Goal: Task Accomplishment & Management: Manage account settings

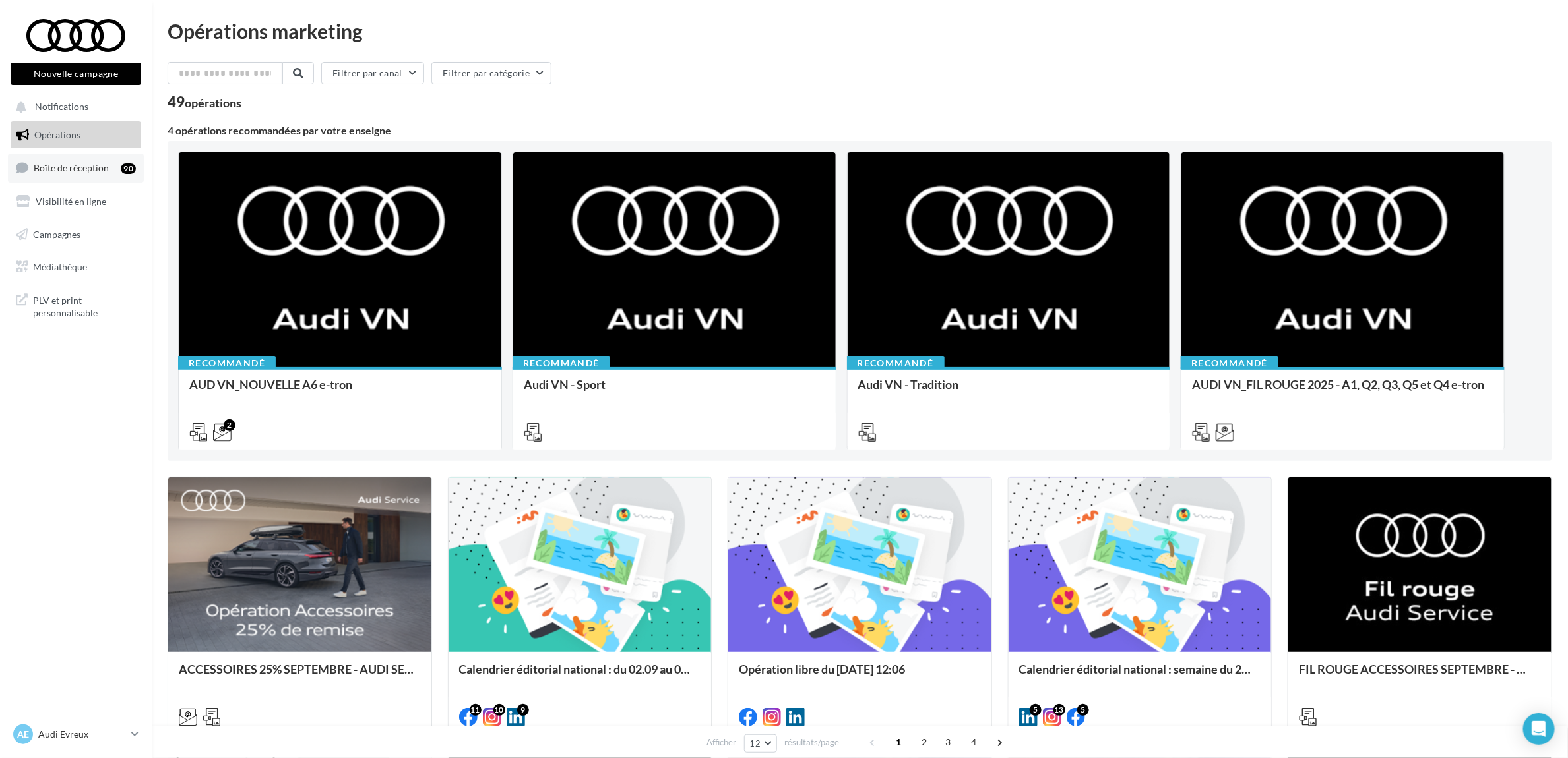
click at [80, 170] on span "Boîte de réception" at bounding box center [70, 168] width 75 height 11
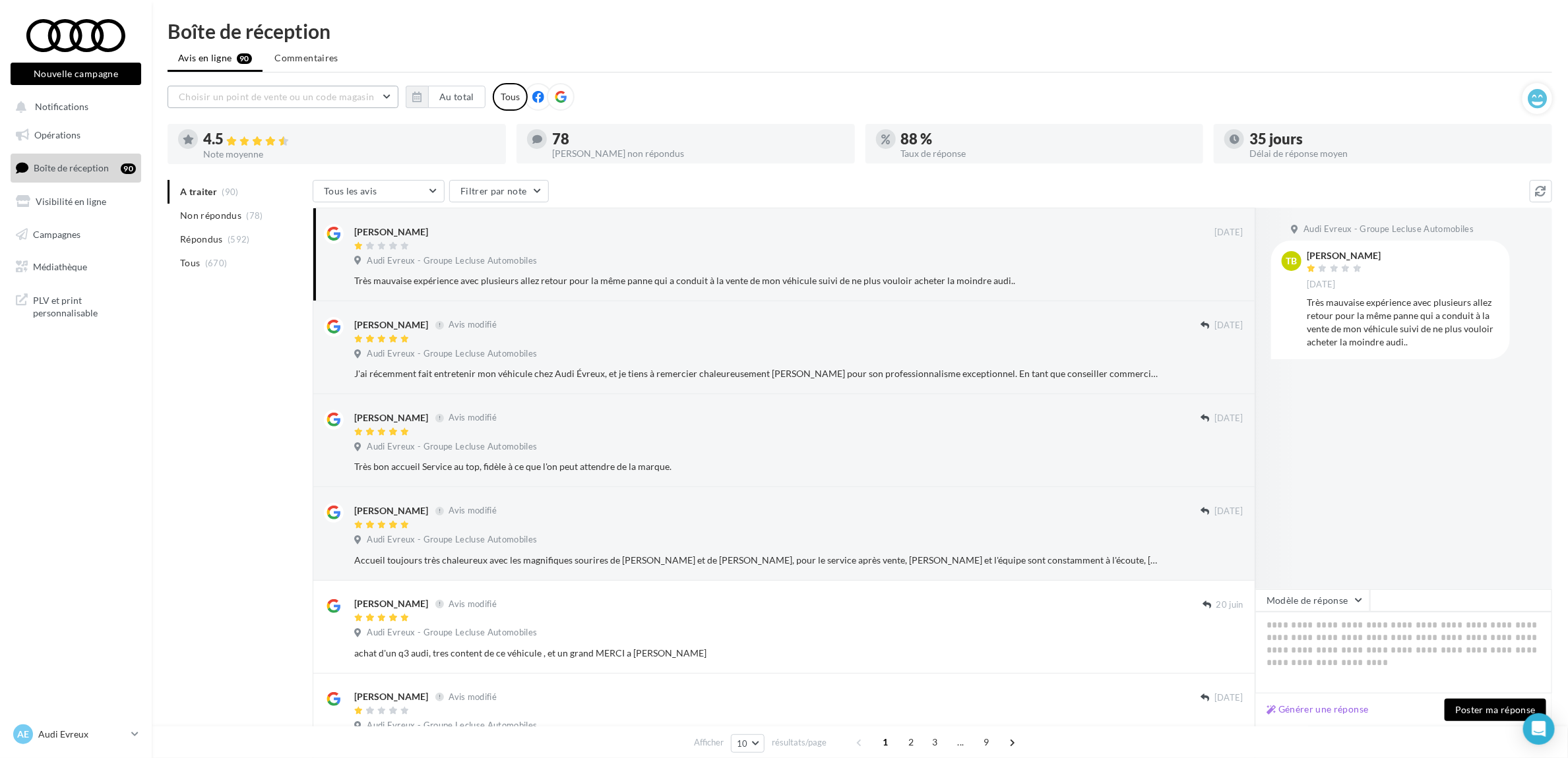
click at [390, 97] on button "Choisir un point de vente ou un code magasin" at bounding box center [282, 97] width 231 height 23
click at [390, 98] on input "text" at bounding box center [282, 97] width 231 height 23
click at [373, 62] on ul "Avis en ligne 90 Commentaires" at bounding box center [859, 60] width 1384 height 27
click at [434, 99] on button "Au total" at bounding box center [457, 97] width 57 height 23
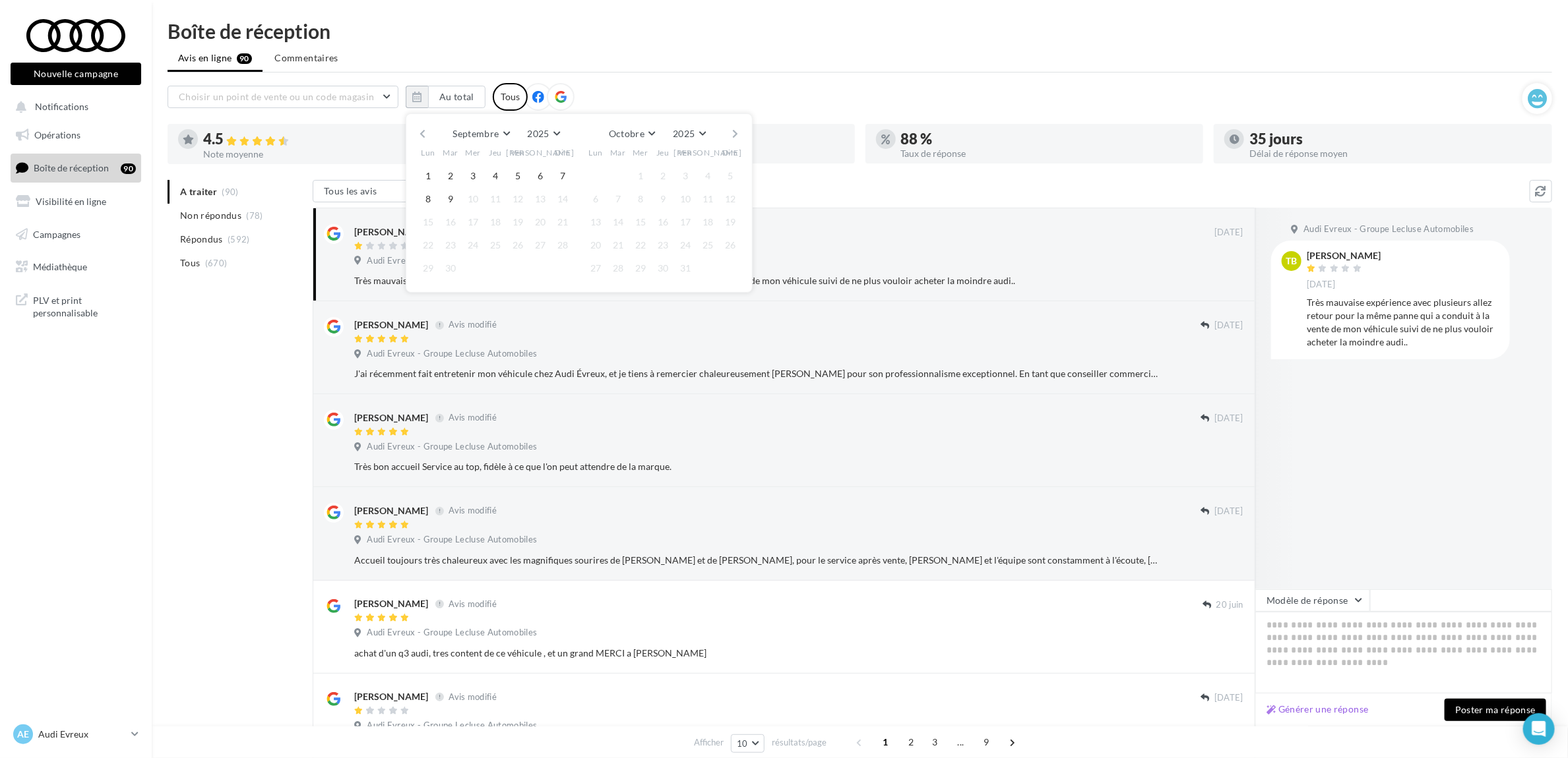
click at [423, 136] on button "button" at bounding box center [422, 133] width 11 height 18
click at [442, 176] on button "1" at bounding box center [450, 176] width 20 height 20
click at [743, 133] on div "Juillet Janvier Février Mars Avril Mai Juin Juillet Août Septembre Octobre Nove…" at bounding box center [578, 203] width 346 height 179
click at [737, 130] on button "button" at bounding box center [736, 133] width 11 height 18
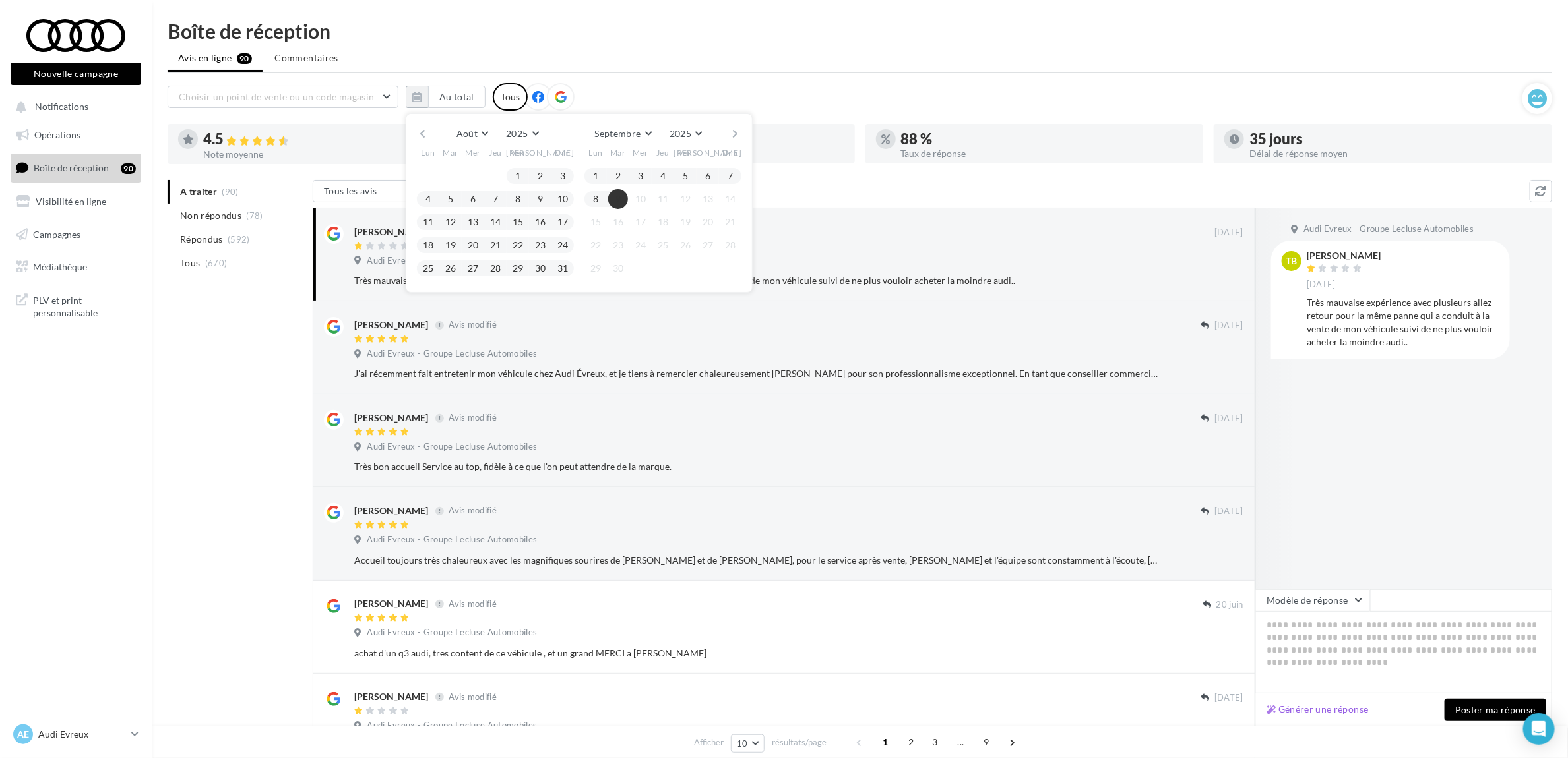
click at [625, 202] on button "9" at bounding box center [618, 198] width 20 height 20
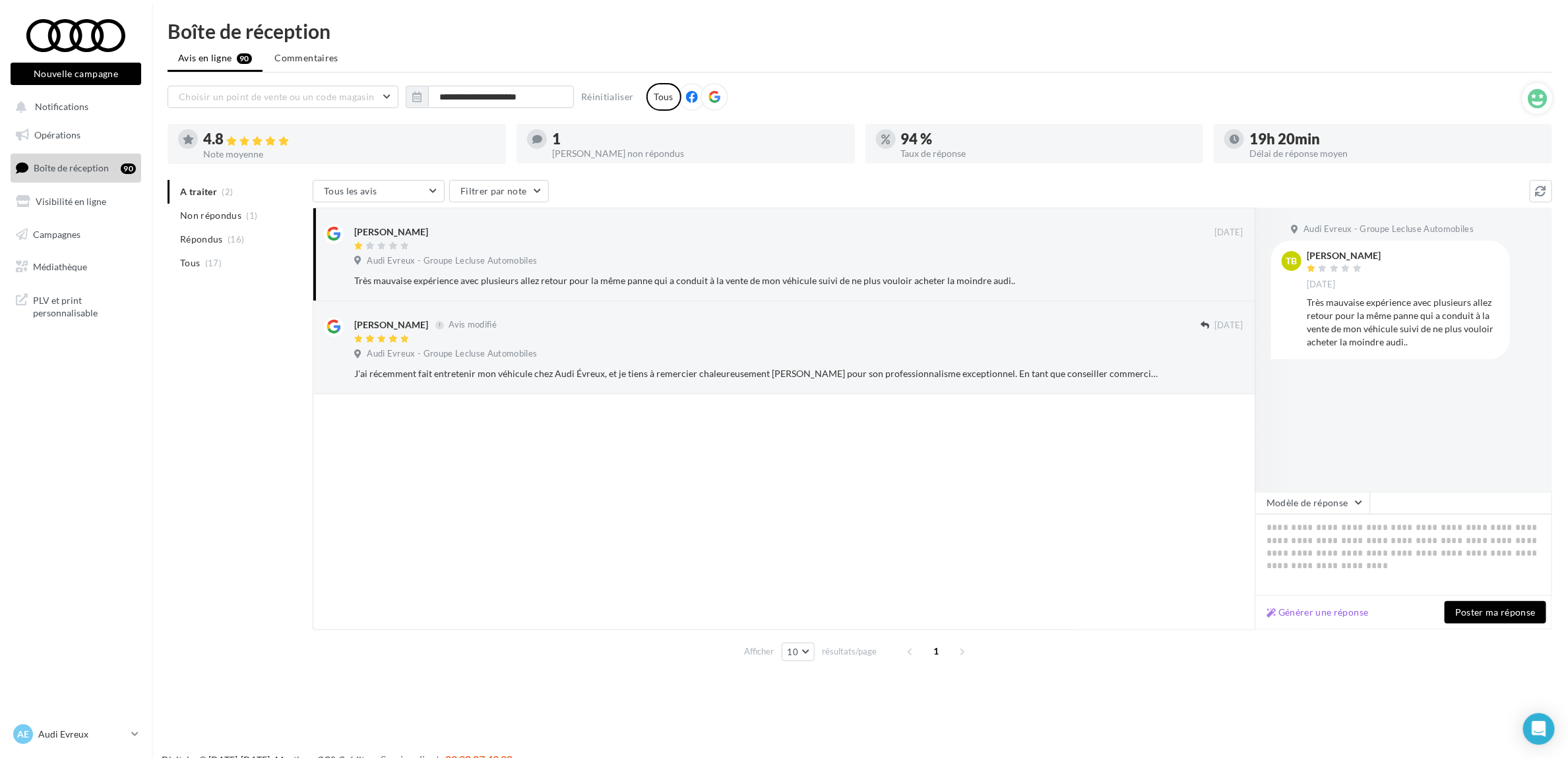
click at [177, 194] on ul "A traiter (2) Non répondus (1) Répondus (16) Tous (17)" at bounding box center [236, 228] width 140 height 95
click at [201, 202] on ul "A traiter (2) Non répondus (1) Répondus (16) Tous (17)" at bounding box center [236, 228] width 140 height 95
click at [209, 215] on span "Non répondus" at bounding box center [211, 215] width 62 height 13
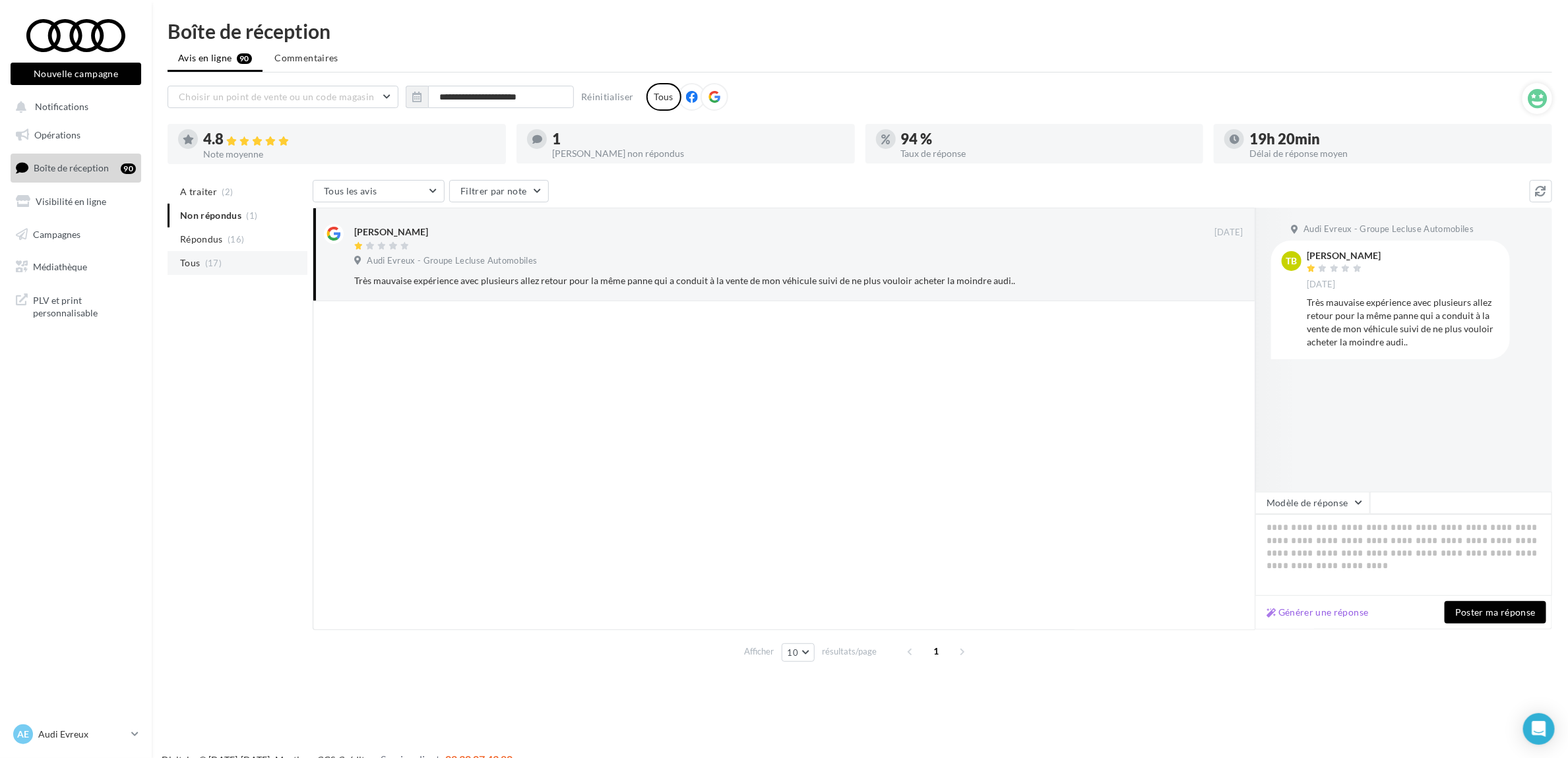
click at [244, 268] on li "Tous (17)" at bounding box center [236, 263] width 140 height 24
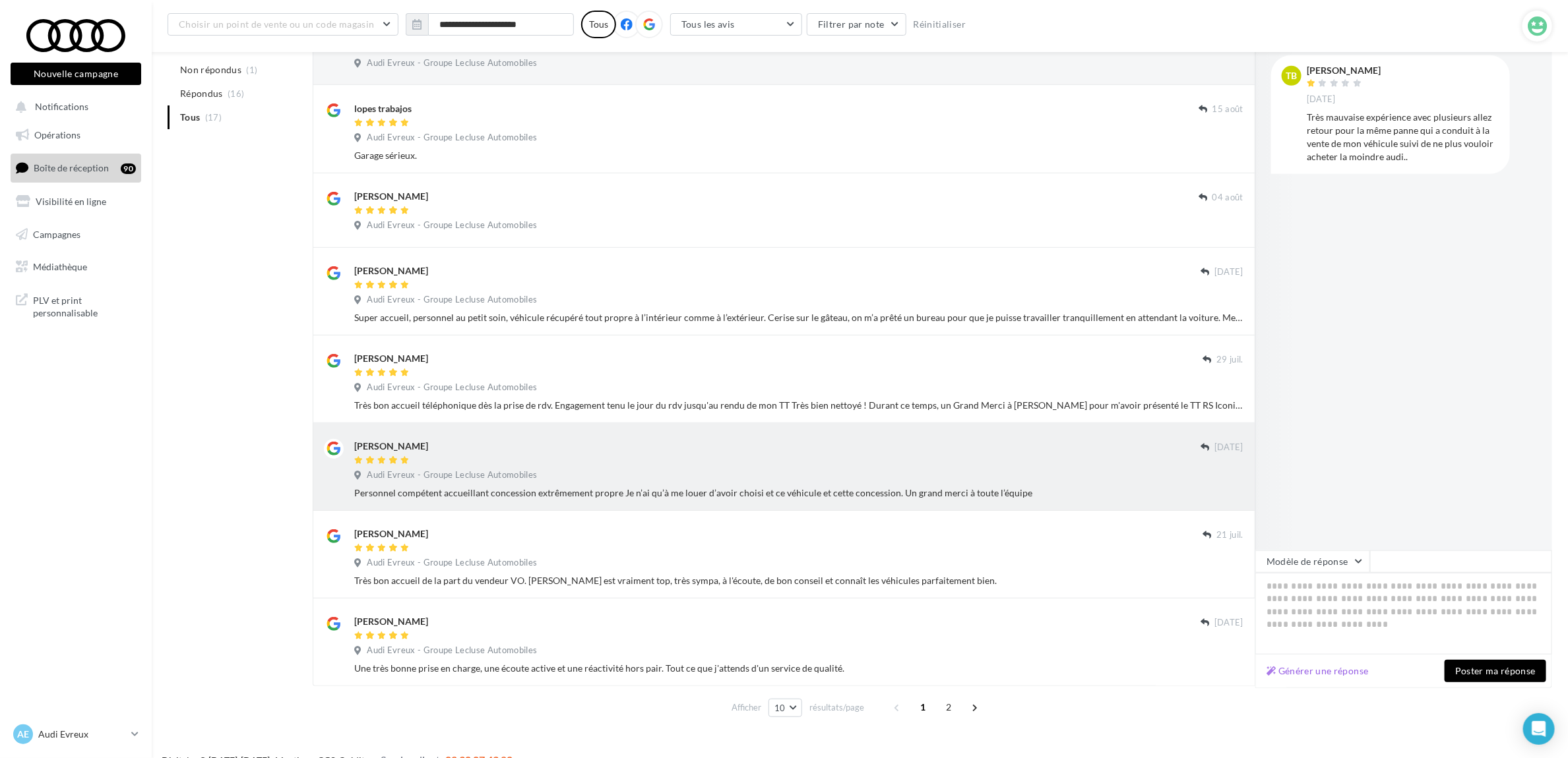
scroll to position [398, 0]
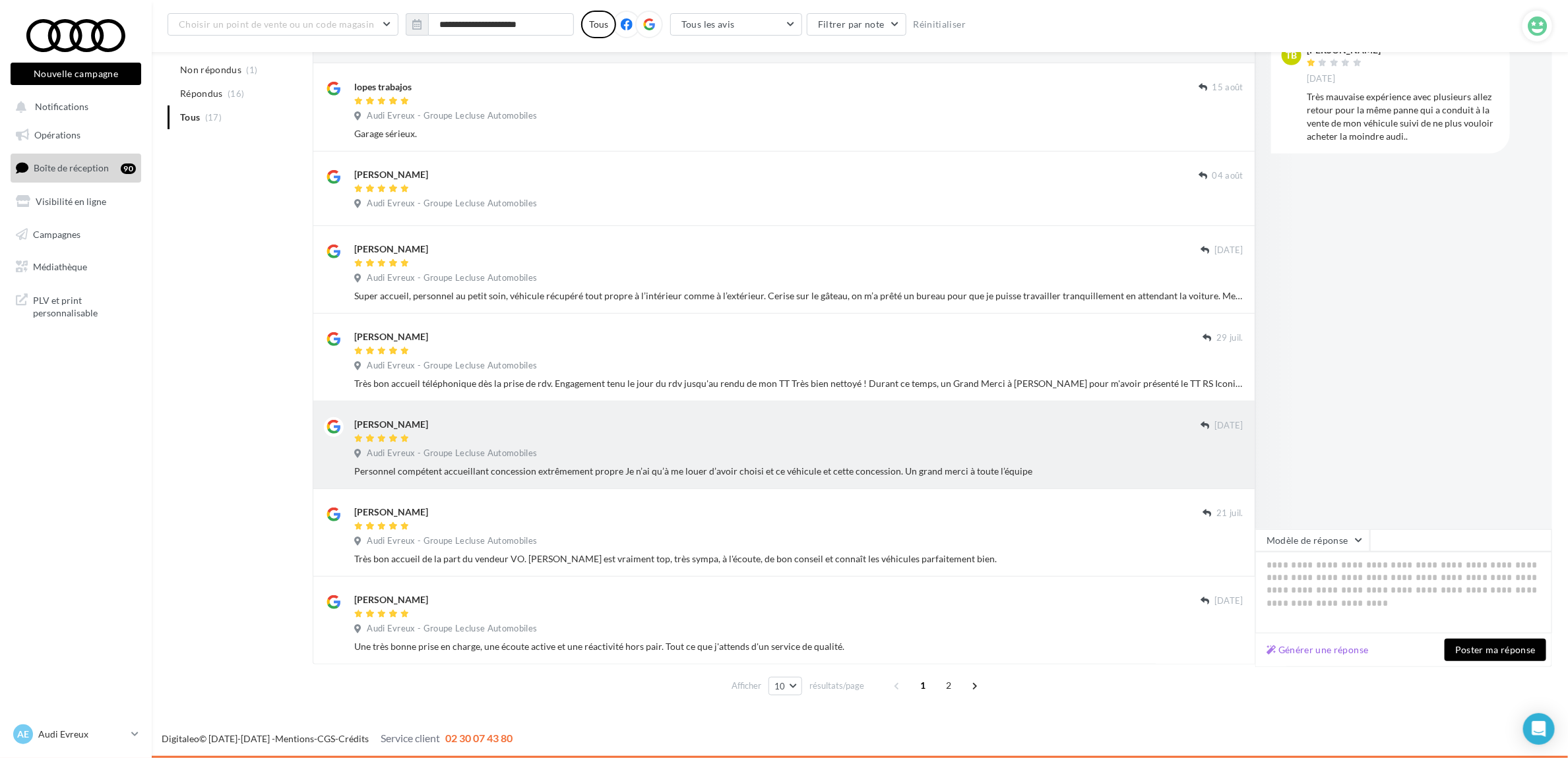
click at [907, 427] on div "Beatrice Vidal" at bounding box center [776, 424] width 846 height 14
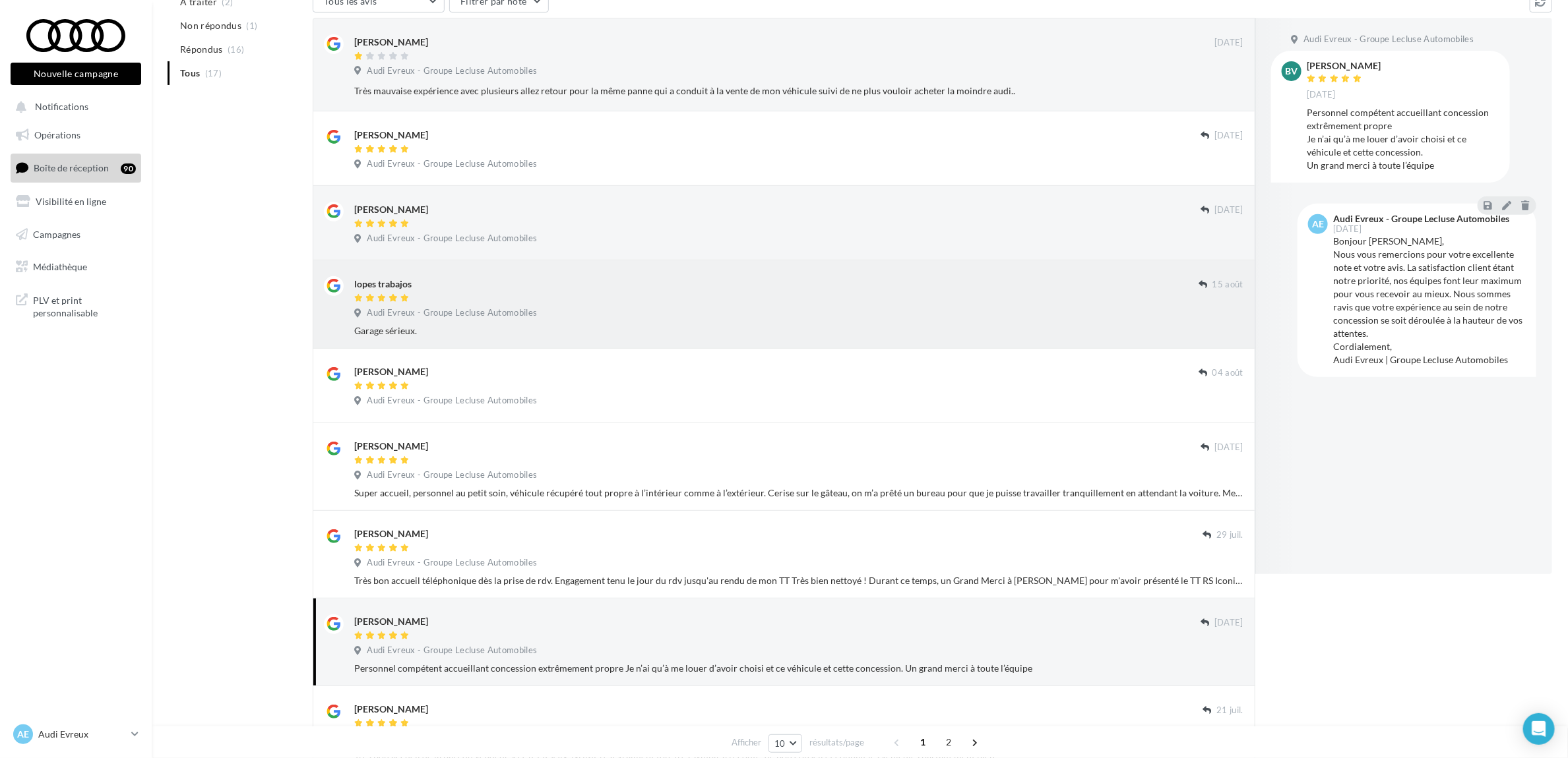
scroll to position [0, 0]
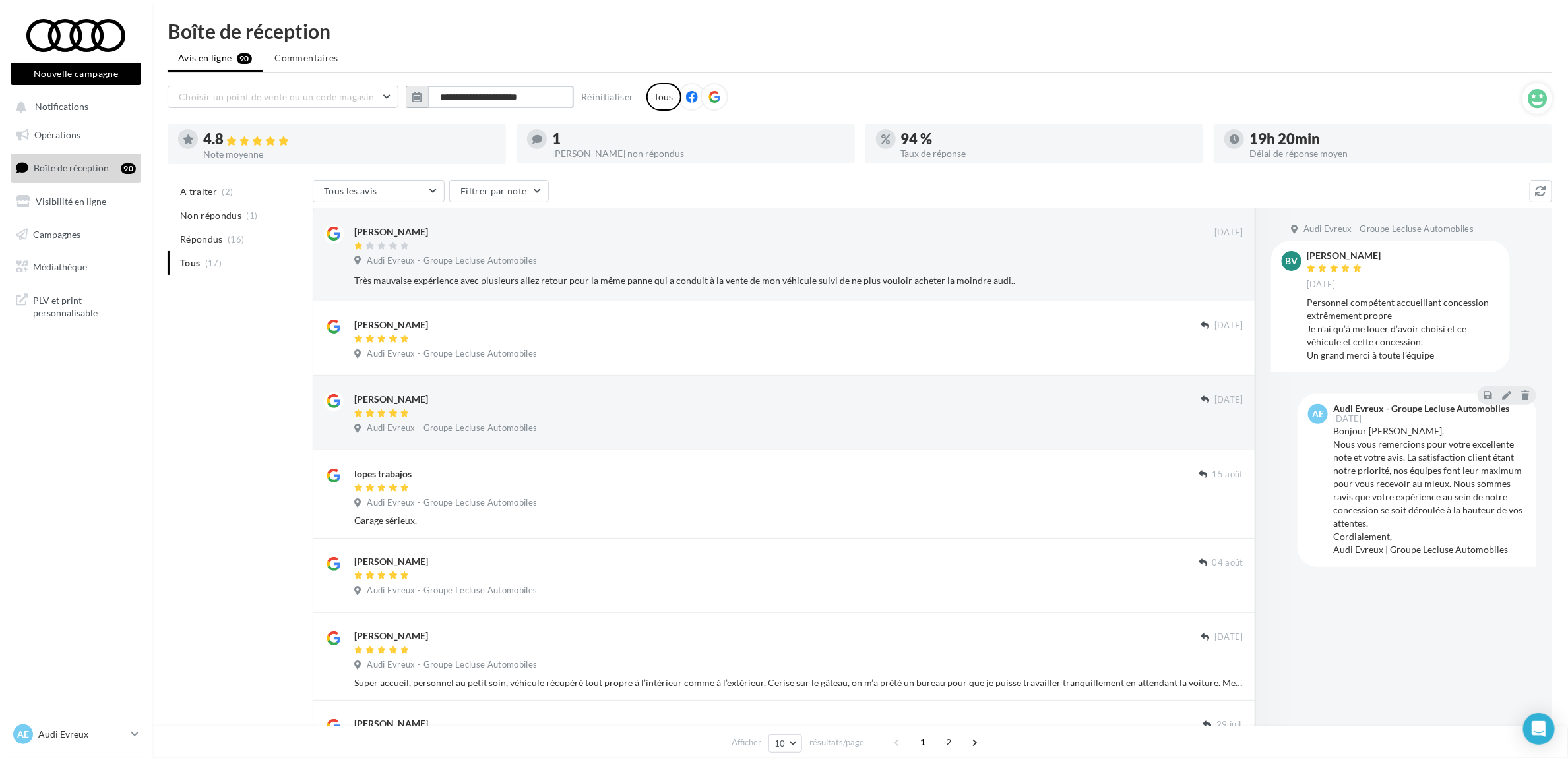
click at [515, 91] on input "**********" at bounding box center [501, 97] width 146 height 23
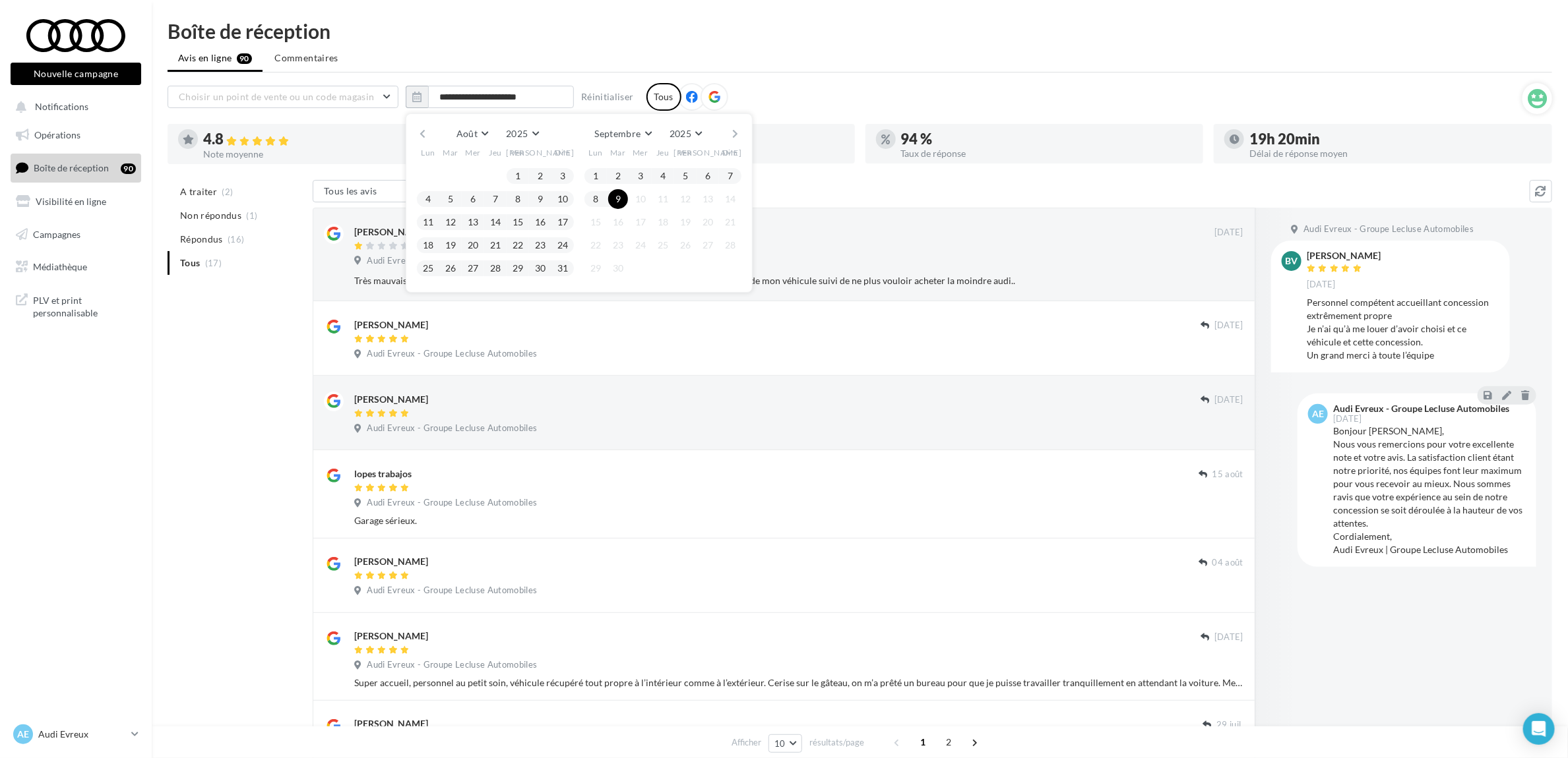
click at [422, 124] on button "button" at bounding box center [422, 133] width 11 height 18
click at [430, 285] on button "30" at bounding box center [428, 291] width 20 height 20
drag, startPoint x: 430, startPoint y: 116, endPoint x: 430, endPoint y: 132, distance: 16.0
click at [430, 126] on div "Juin Janvier Février Mars Avril Mai Juin Juillet Août Septembre Octobre Novembr…" at bounding box center [578, 214] width 346 height 202
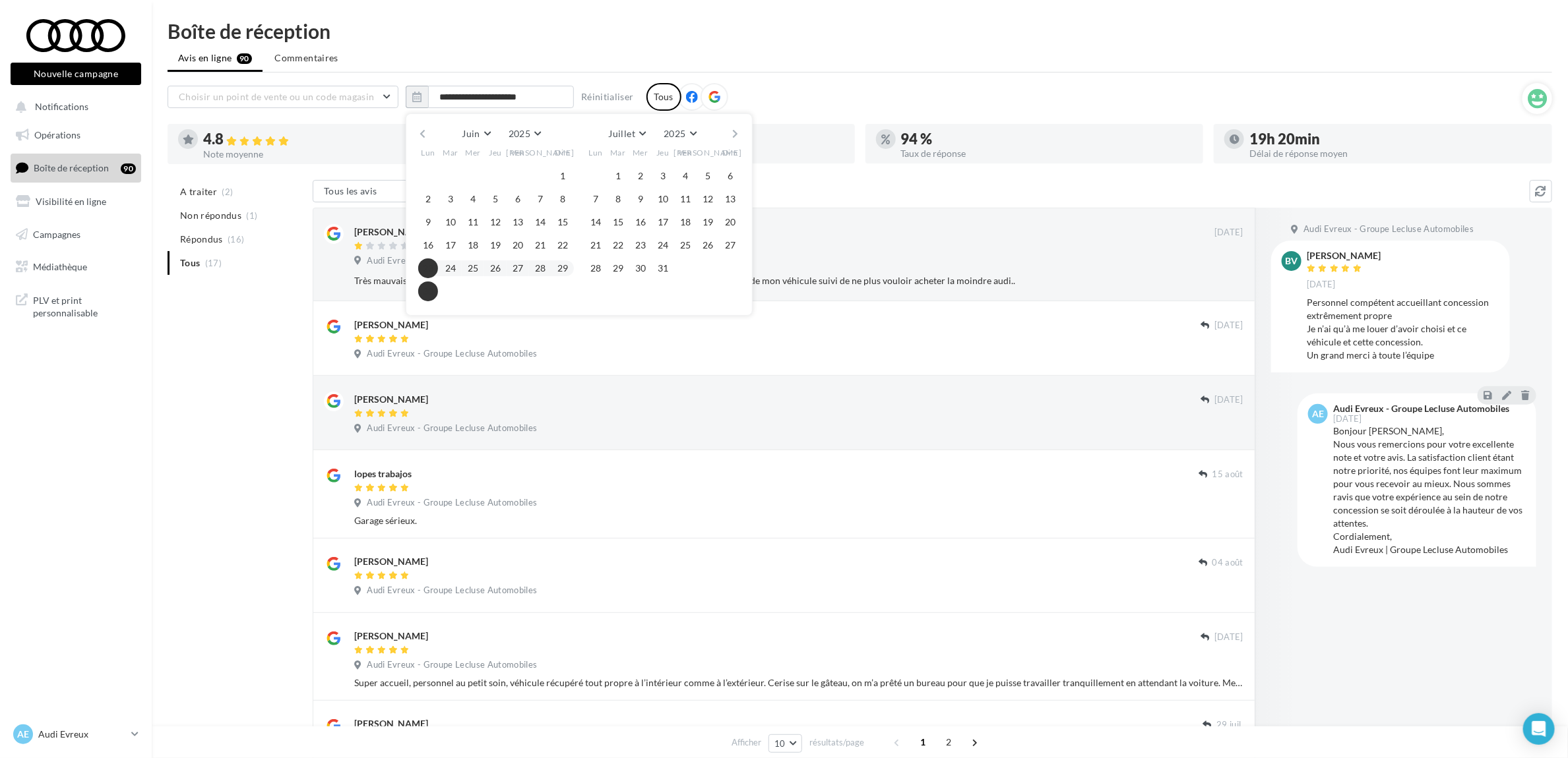
click at [430, 132] on div "Juin Janvier Février Mars Avril Mai Juin Juillet Août Septembre Octobre Novembr…" at bounding box center [579, 133] width 302 height 18
click at [420, 133] on button "button" at bounding box center [422, 133] width 11 height 18
click at [455, 176] on button "1" at bounding box center [450, 176] width 20 height 20
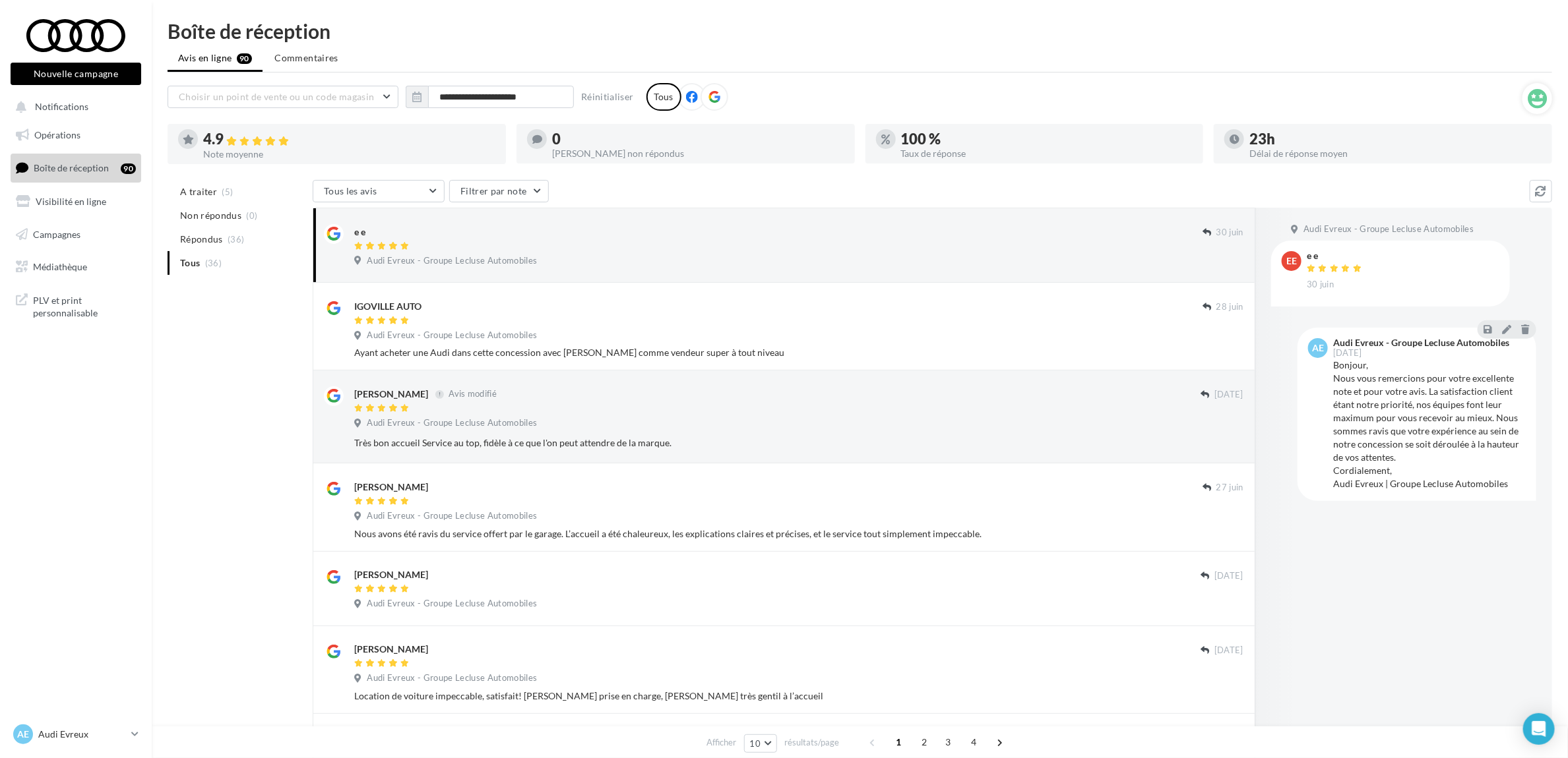
click at [94, 712] on nav "Nouvelle campagne Nouvelle campagne Notifications Opérations Boîte de réception…" at bounding box center [76, 379] width 152 height 758
click at [101, 747] on div "AE Audi Evreux audi-ropo-27930" at bounding box center [76, 734] width 131 height 26
click at [101, 735] on p "Audi Evreux" at bounding box center [82, 734] width 87 height 13
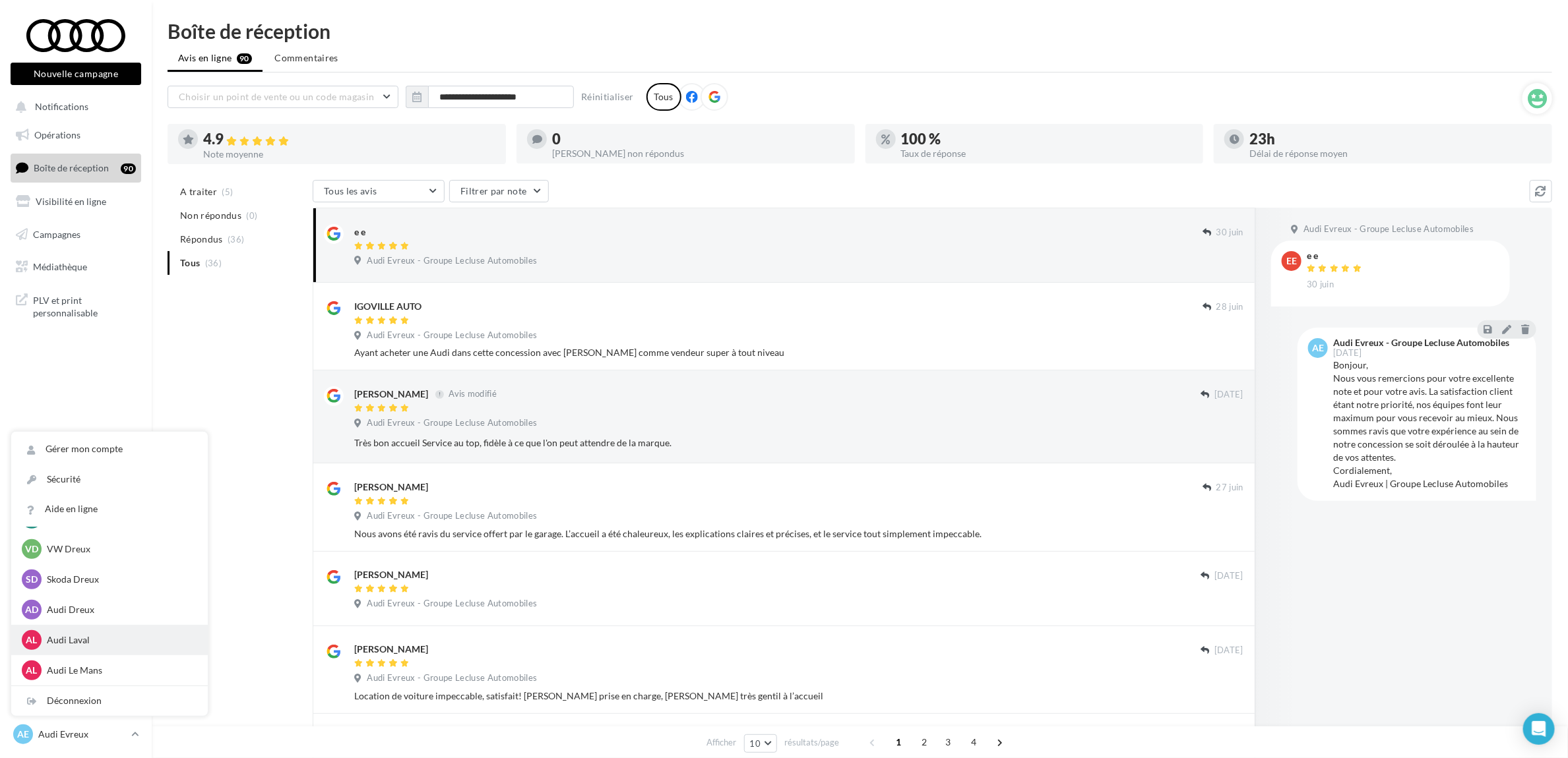
click at [105, 638] on p "Audi Laval" at bounding box center [119, 640] width 145 height 13
